Goal: Task Accomplishment & Management: Manage account settings

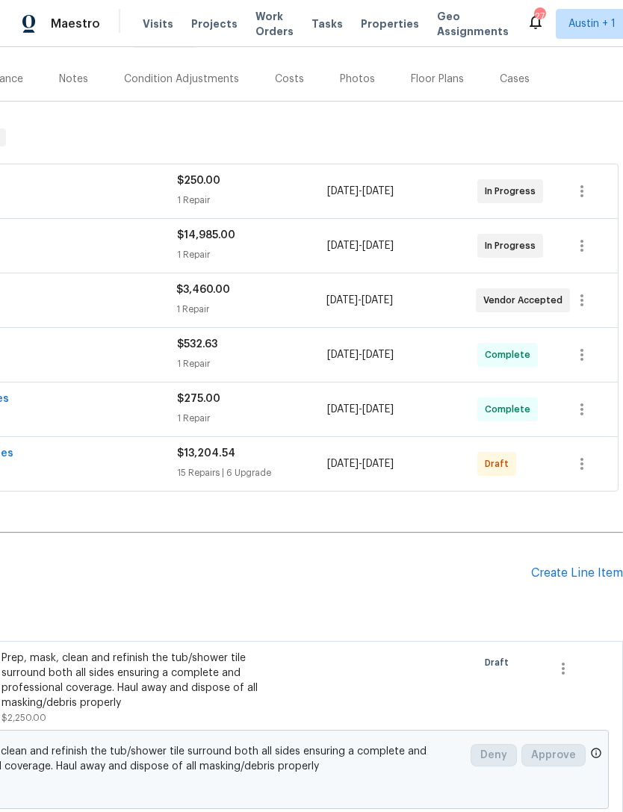
scroll to position [170, 221]
click at [587, 466] on icon "button" at bounding box center [582, 463] width 18 height 18
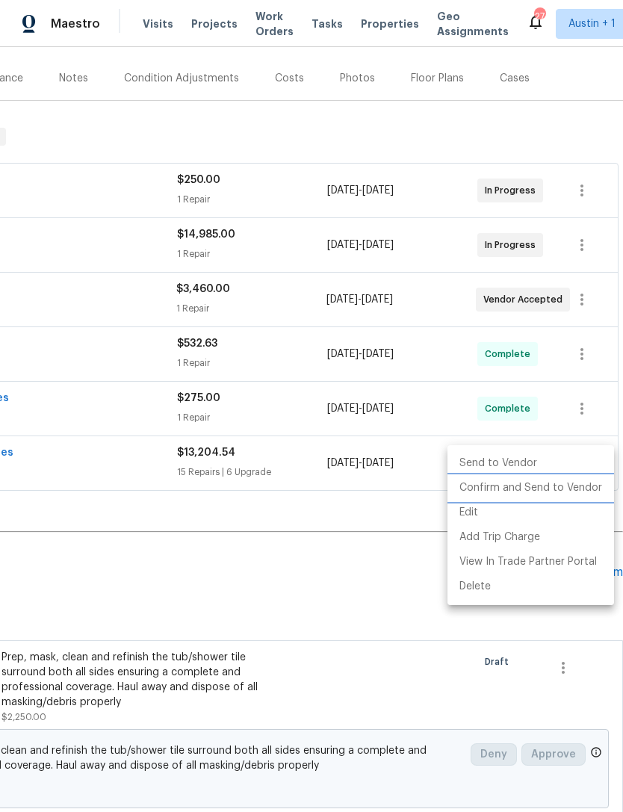
click at [578, 493] on li "Confirm and Send to Vendor" at bounding box center [531, 488] width 167 height 25
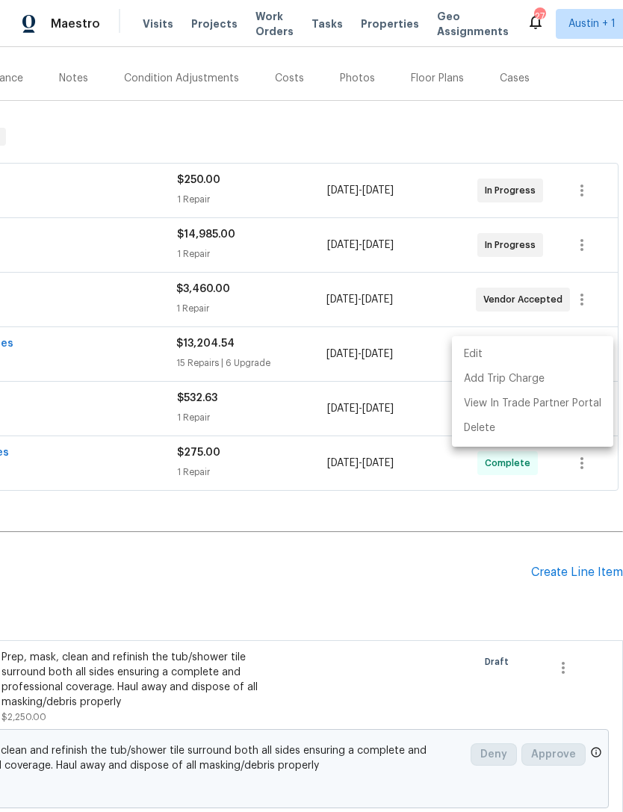
click at [66, 516] on div at bounding box center [311, 406] width 623 height 812
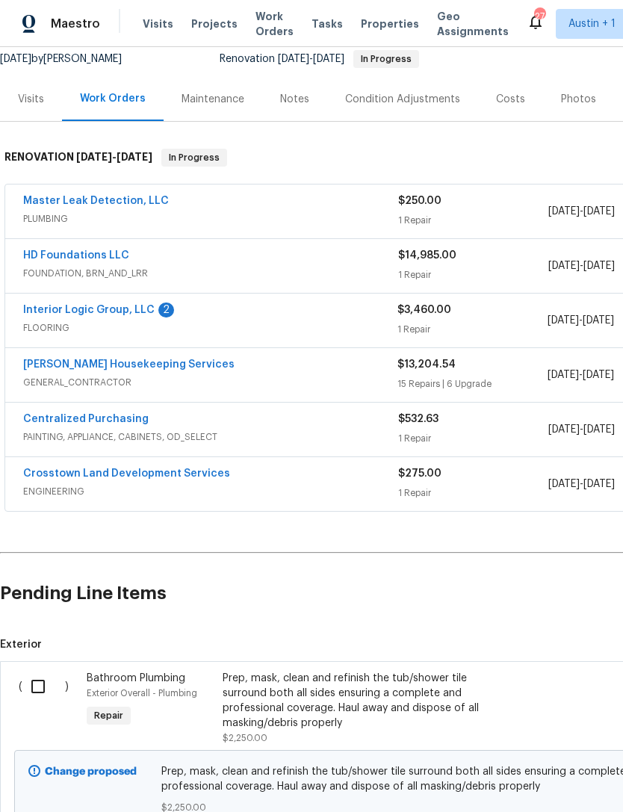
scroll to position [149, 0]
click at [50, 369] on link "[PERSON_NAME] Housekeeping Services" at bounding box center [128, 364] width 211 height 10
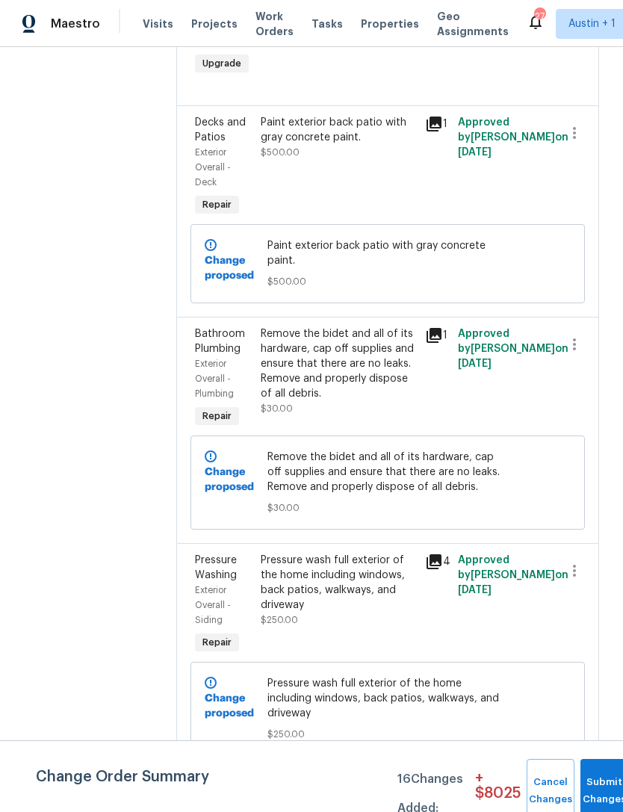
scroll to position [4848, 0]
click at [593, 782] on button "Submit Changes" at bounding box center [605, 791] width 48 height 64
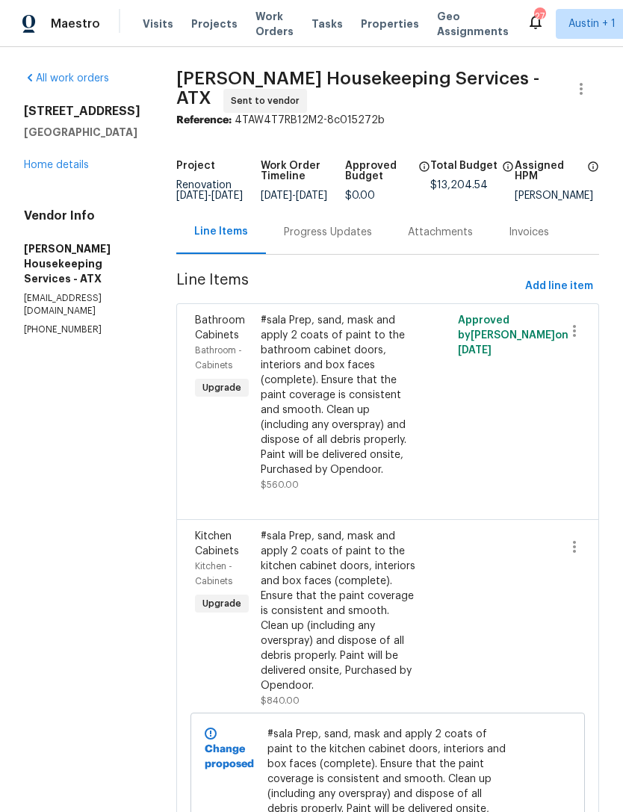
scroll to position [0, 0]
click at [43, 169] on link "Home details" at bounding box center [56, 165] width 65 height 10
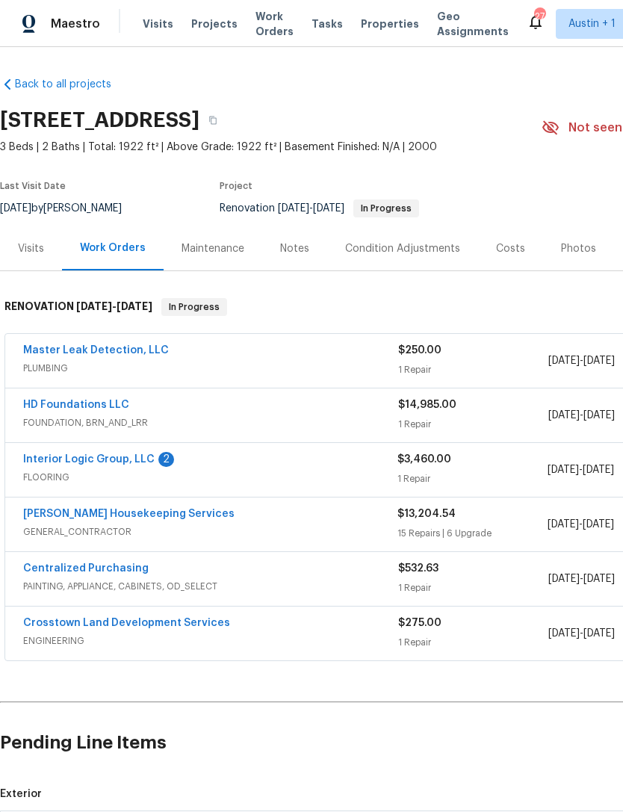
click at [365, 24] on span "Properties" at bounding box center [390, 23] width 58 height 15
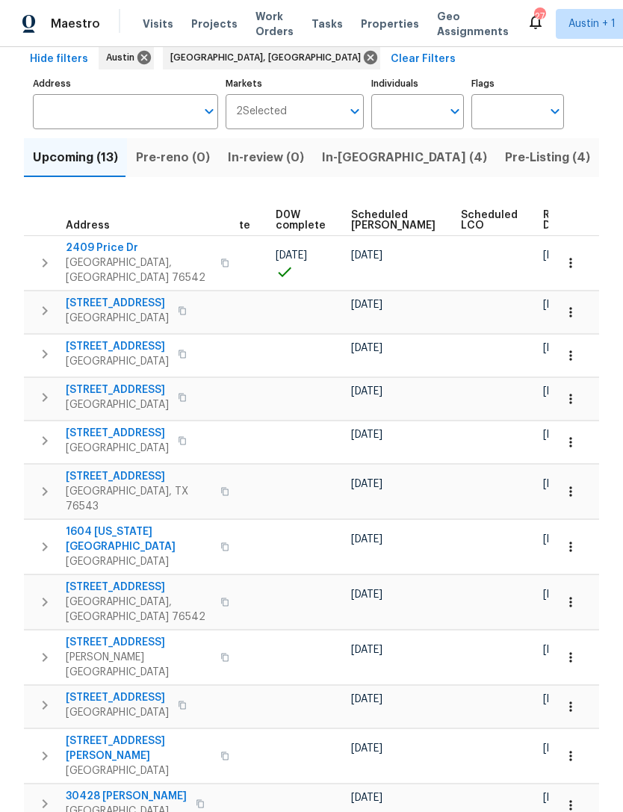
scroll to position [0, 390]
click at [363, 210] on span "Scheduled COE" at bounding box center [394, 220] width 84 height 21
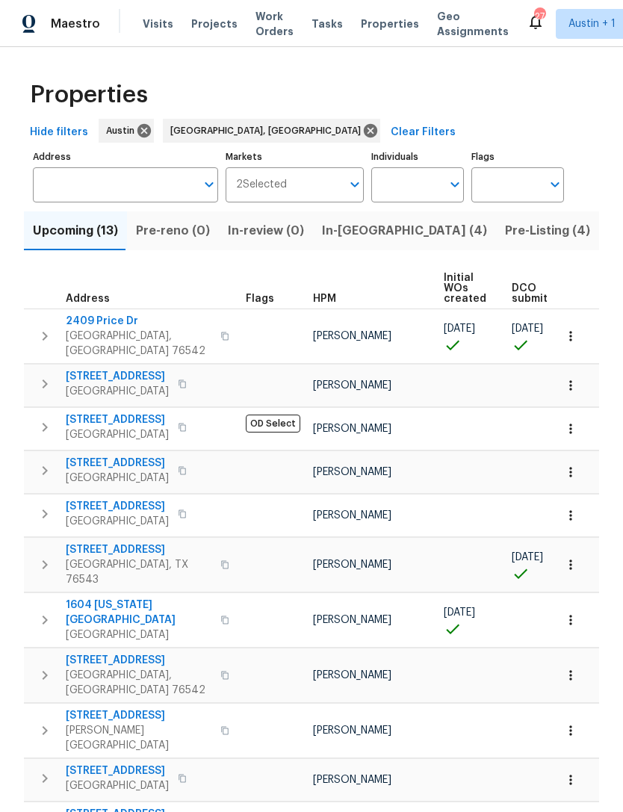
click at [36, 334] on icon "button" at bounding box center [45, 336] width 18 height 18
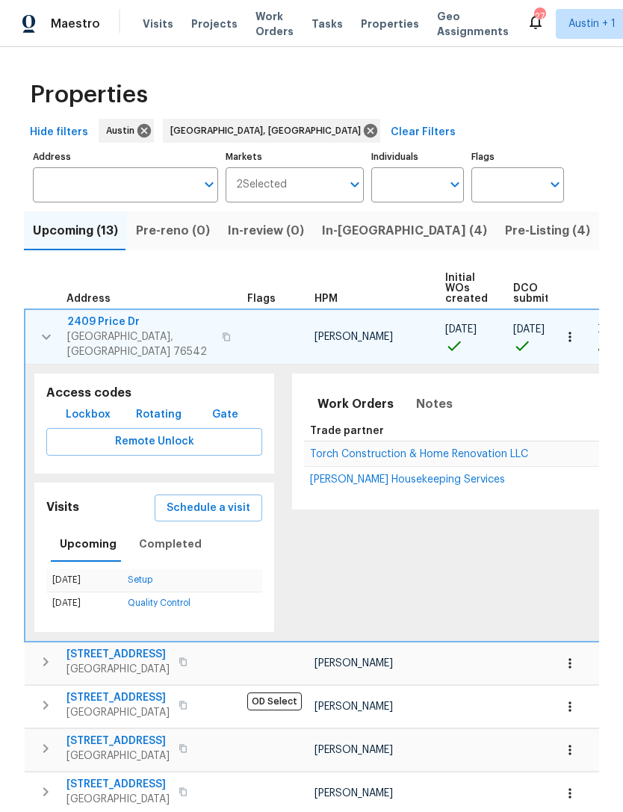
click at [31, 334] on button "button" at bounding box center [46, 337] width 30 height 45
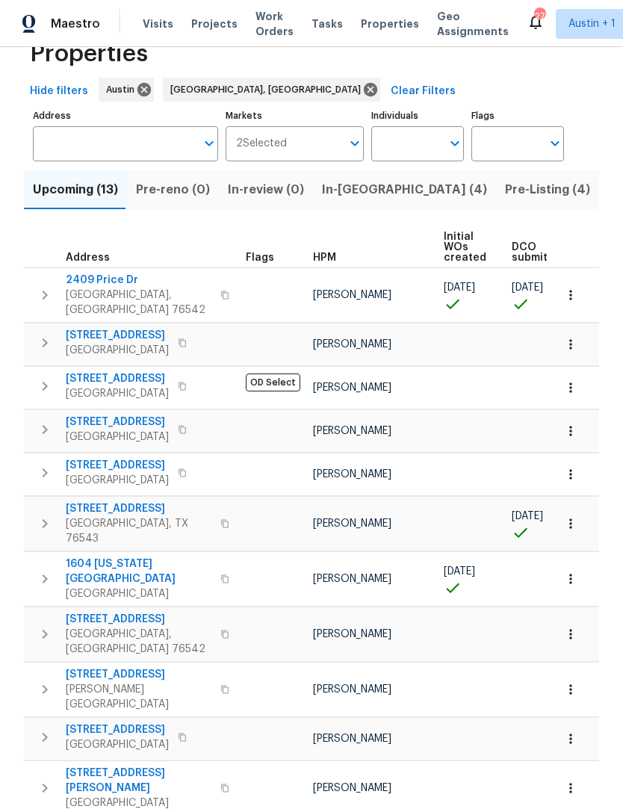
scroll to position [52, 0]
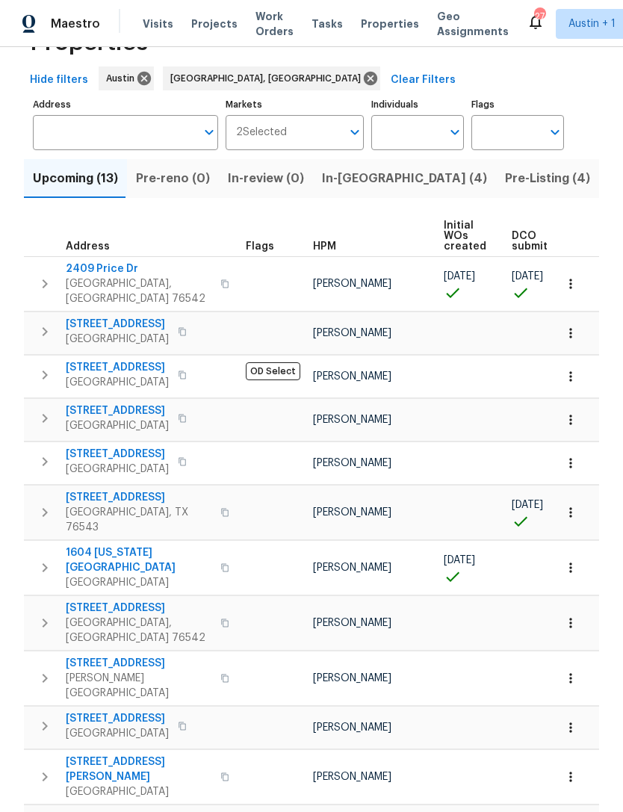
click at [48, 504] on icon "button" at bounding box center [45, 513] width 18 height 18
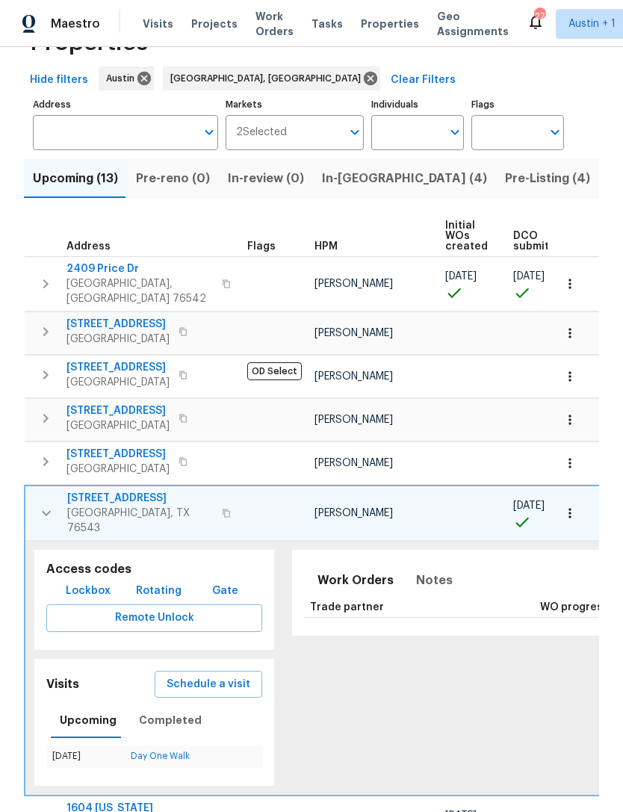
click at [46, 504] on icon "button" at bounding box center [46, 513] width 18 height 18
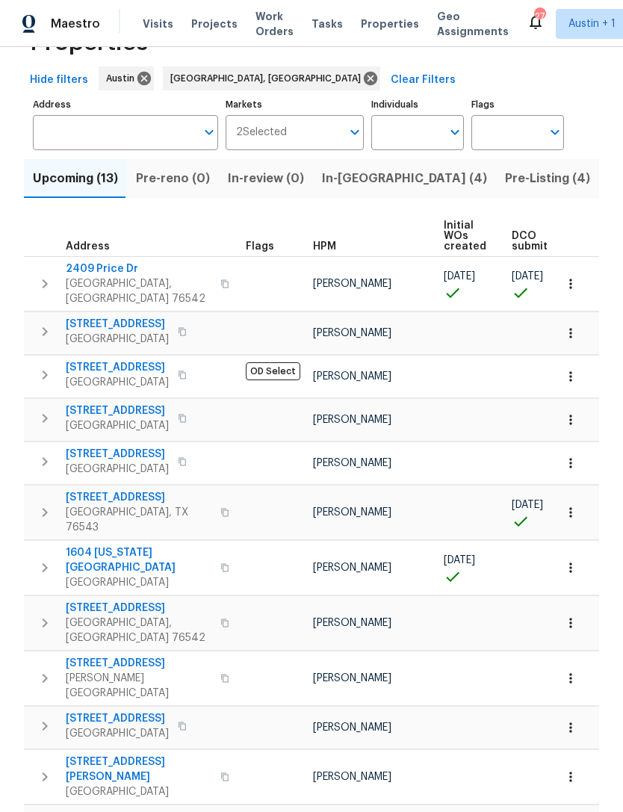
scroll to position [0, 0]
click at [44, 277] on icon "button" at bounding box center [45, 284] width 18 height 18
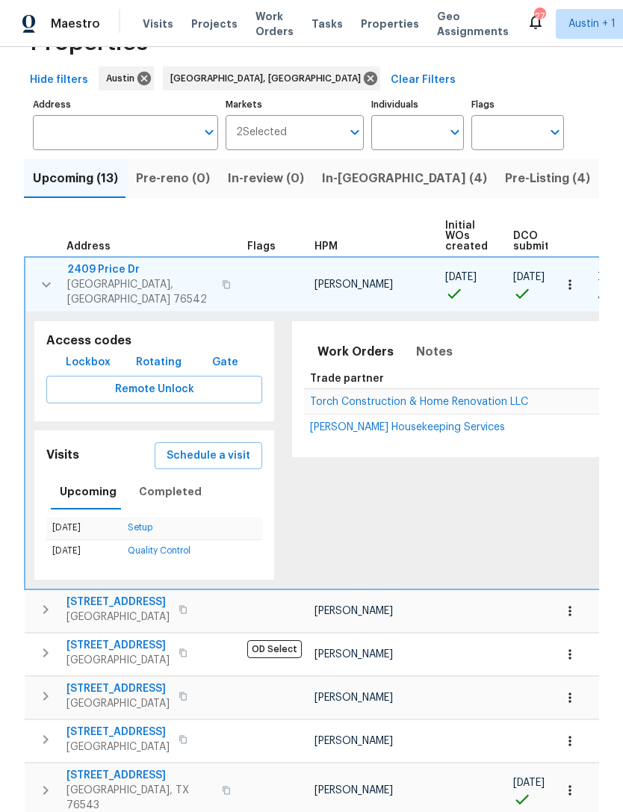
click at [81, 269] on span "2409 Price Dr" at bounding box center [140, 269] width 146 height 15
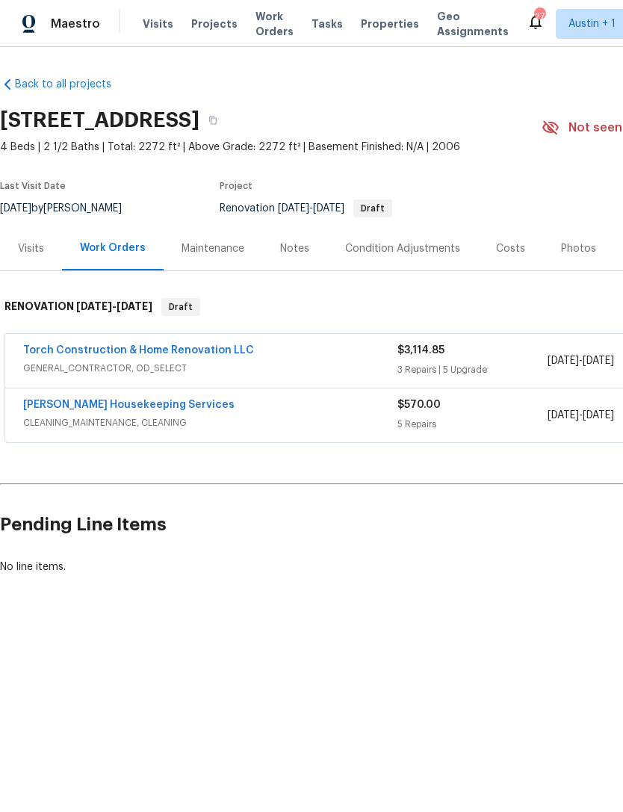
scroll to position [0, 5]
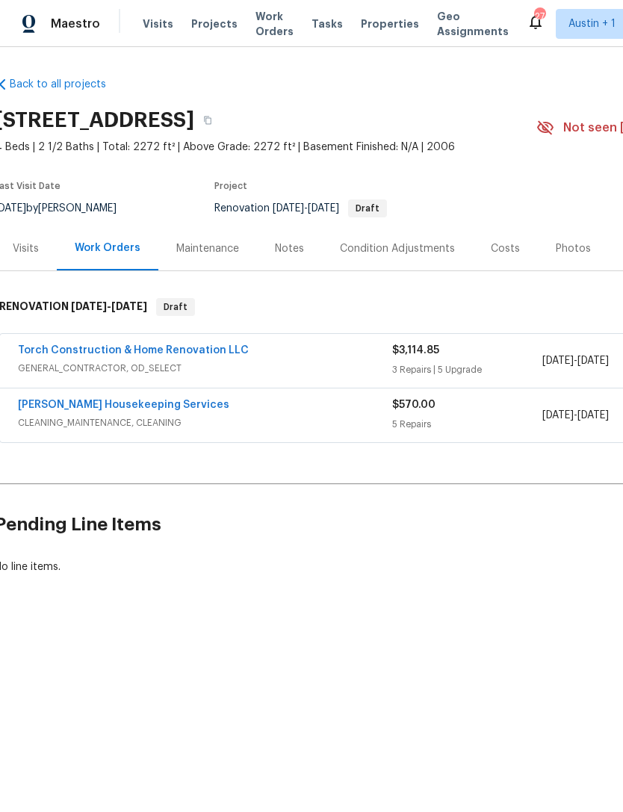
click at [280, 241] on div "Notes" at bounding box center [289, 248] width 29 height 15
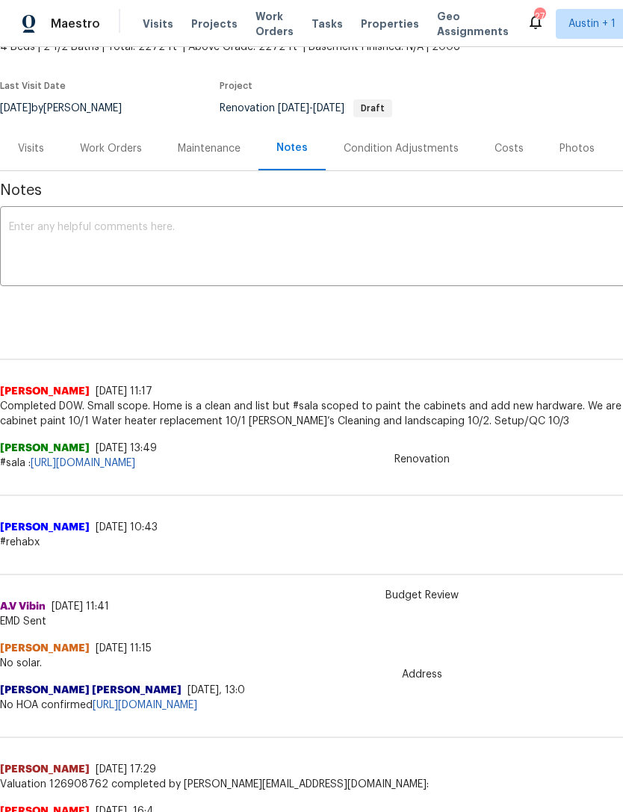
scroll to position [100, 0]
